Goal: Task Accomplishment & Management: Manage account settings

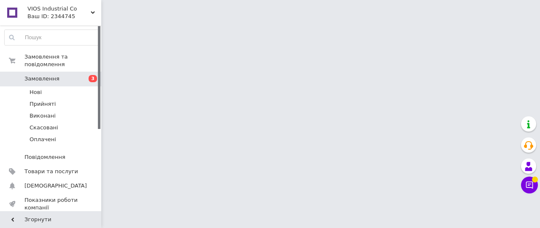
click at [51, 75] on span "Замовлення" at bounding box center [41, 79] width 35 height 8
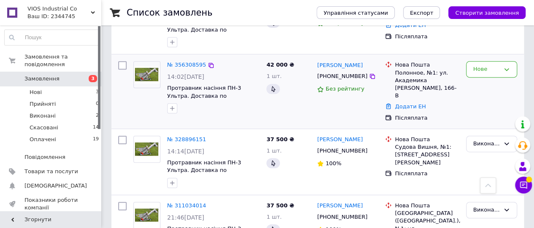
scroll to position [127, 0]
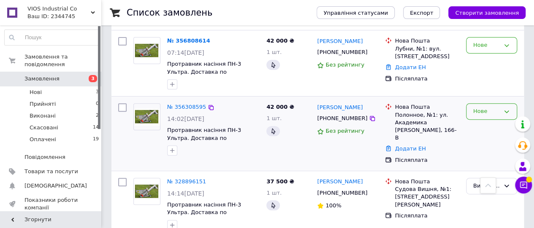
click at [508, 112] on icon at bounding box center [506, 112] width 7 height 7
click at [493, 128] on li "Прийнято" at bounding box center [492, 130] width 50 height 16
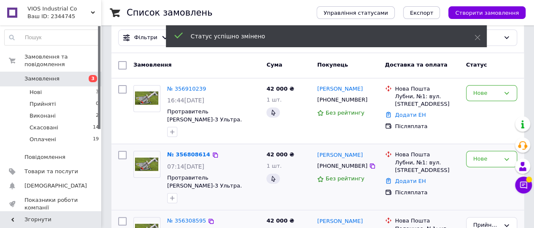
scroll to position [0, 0]
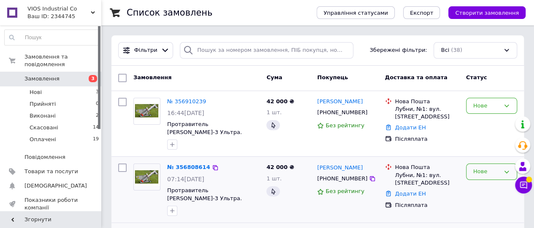
click at [505, 169] on icon at bounding box center [506, 172] width 7 height 7
click at [483, 187] on li "Прийнято" at bounding box center [492, 190] width 50 height 16
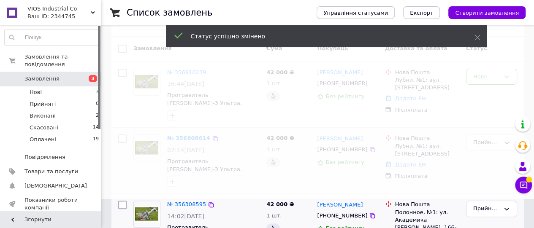
scroll to position [42, 0]
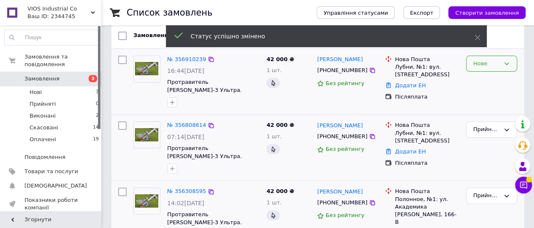
click at [510, 63] on div "Нове" at bounding box center [491, 64] width 51 height 16
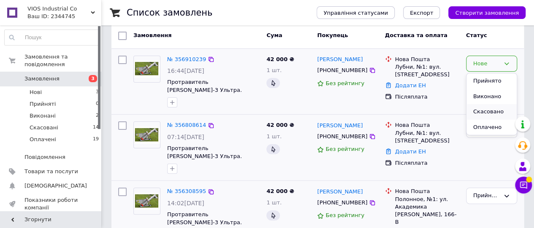
click at [486, 114] on li "Скасовано" at bounding box center [492, 112] width 50 height 16
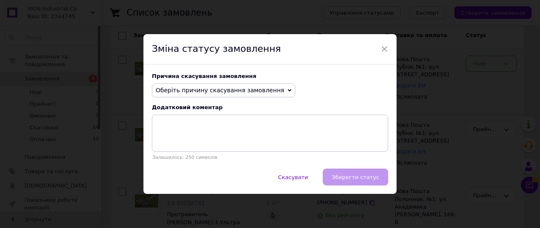
click at [288, 90] on icon at bounding box center [290, 91] width 4 height 4
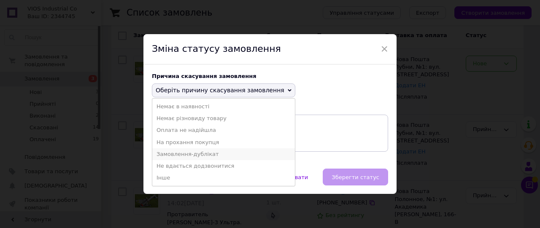
click at [196, 153] on li "Замовлення-дублікат" at bounding box center [223, 155] width 143 height 12
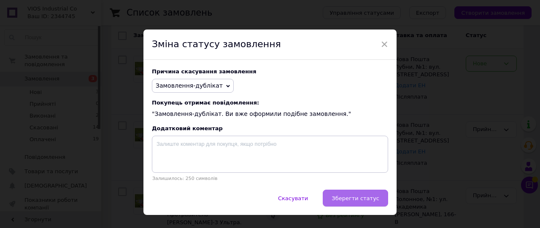
click at [351, 202] on span "Зберегти статус" at bounding box center [356, 198] width 48 height 6
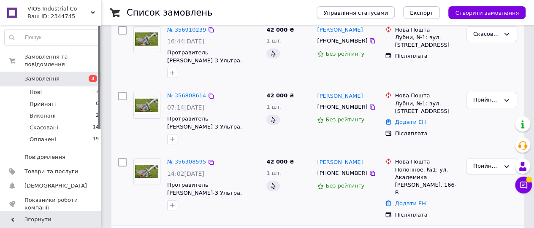
scroll to position [84, 0]
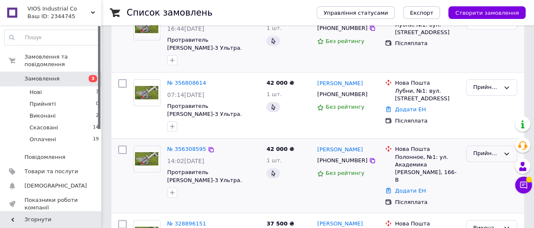
click at [506, 154] on icon at bounding box center [507, 154] width 5 height 3
